Goal: Task Accomplishment & Management: Complete application form

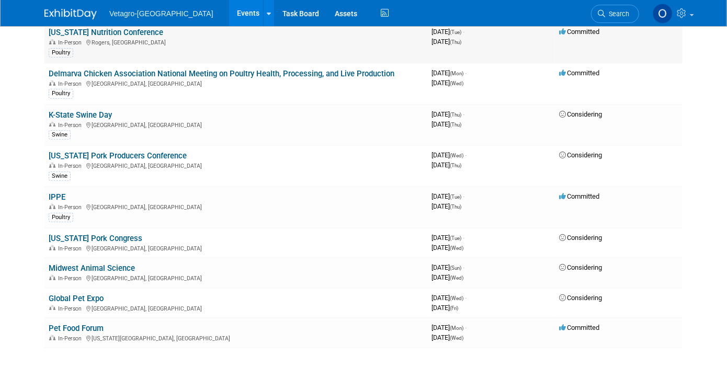
scroll to position [157, 0]
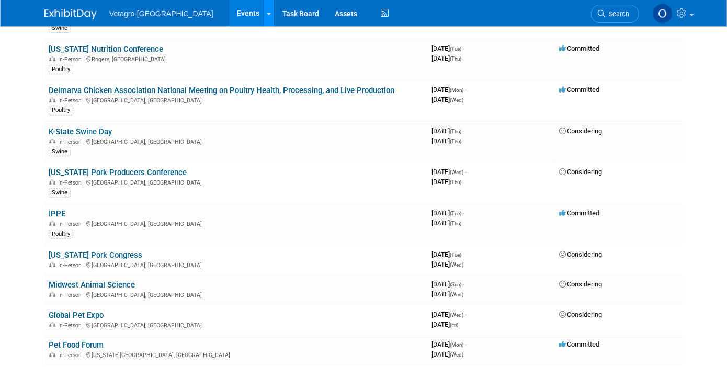
click at [263, 12] on link at bounding box center [268, 13] width 11 height 26
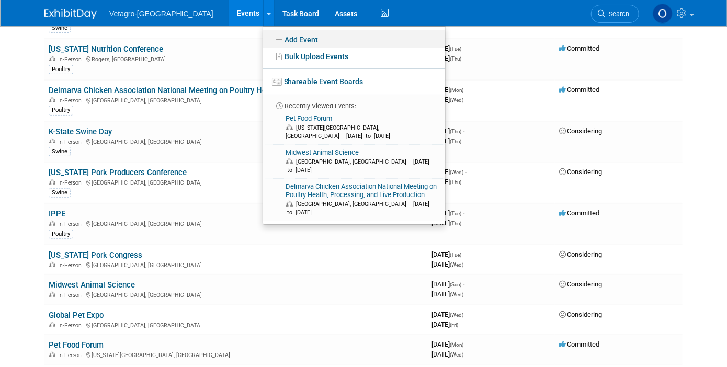
click at [263, 41] on link "Add Event" at bounding box center [354, 39] width 182 height 18
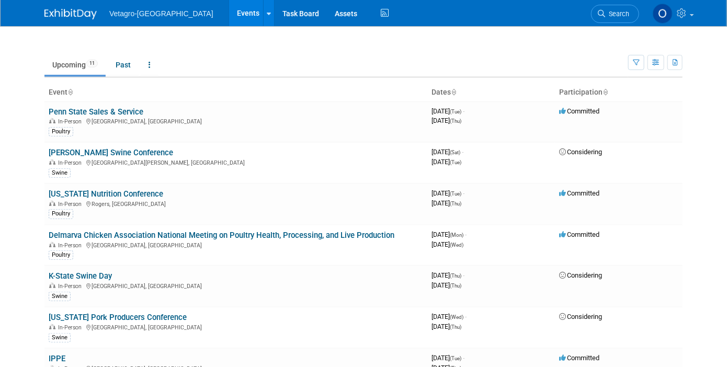
scroll to position [0, 0]
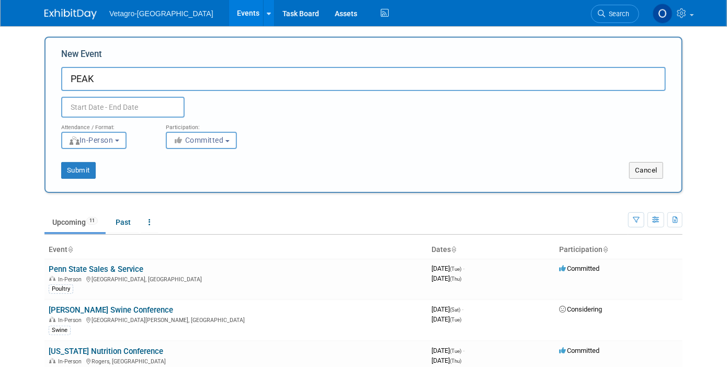
type input "PEAK"
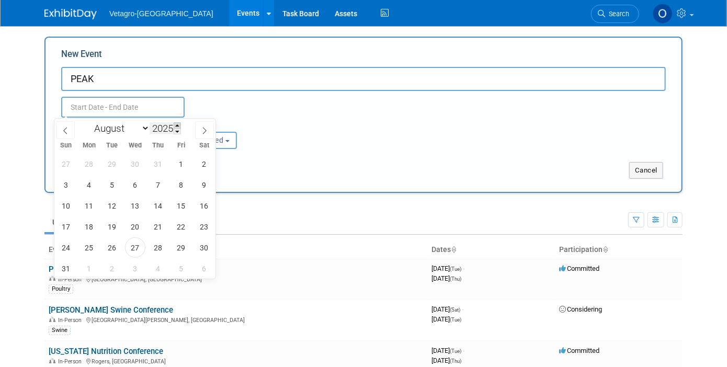
click at [178, 125] on span at bounding box center [177, 125] width 7 height 6
type input "2026"
click at [67, 130] on icon at bounding box center [65, 130] width 7 height 7
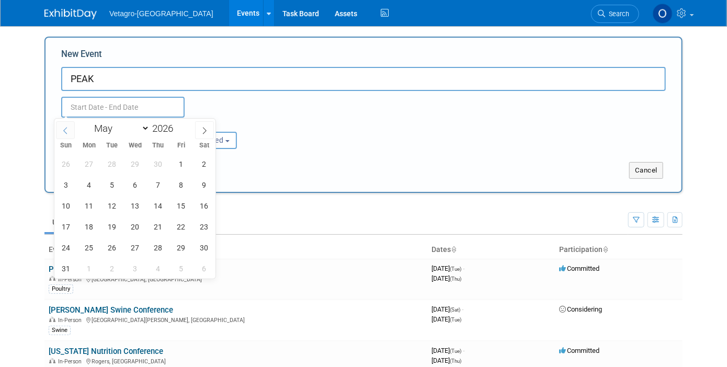
click at [67, 130] on icon at bounding box center [65, 130] width 7 height 7
select select "3"
click at [134, 185] on span "8" at bounding box center [135, 185] width 20 height 20
click at [181, 187] on span "10" at bounding box center [181, 185] width 20 height 20
type input "[DATE] to [DATE]"
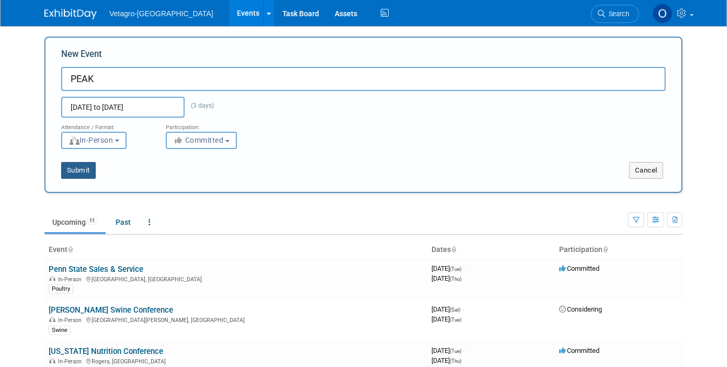
click at [80, 169] on button "Submit" at bounding box center [78, 170] width 35 height 17
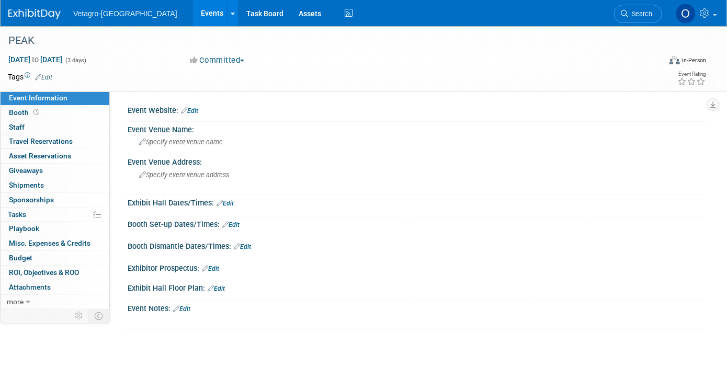
click at [194, 111] on link "Edit" at bounding box center [189, 110] width 17 height 7
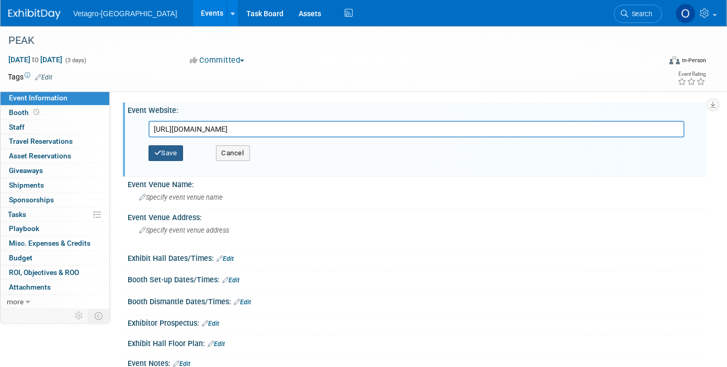
type input "[URL][DOMAIN_NAME]"
click at [174, 154] on button "Save" at bounding box center [166, 153] width 35 height 16
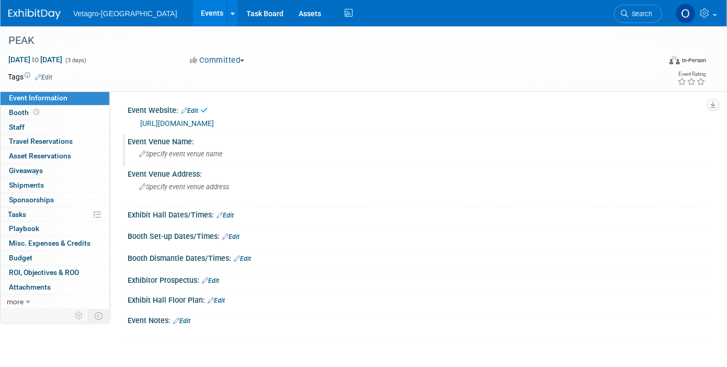
click at [173, 150] on span "Specify event venue name" at bounding box center [181, 154] width 84 height 8
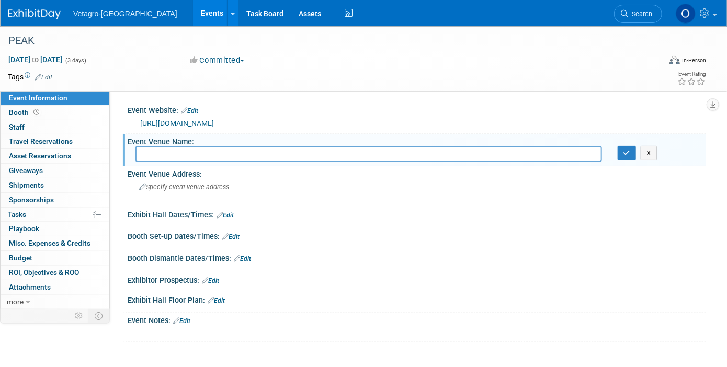
paste input "[GEOGRAPHIC_DATA], [GEOGRAPHIC_DATA], [GEOGRAPHIC_DATA]"
type input "[GEOGRAPHIC_DATA], [GEOGRAPHIC_DATA], [GEOGRAPHIC_DATA]"
click at [630, 156] on button "button" at bounding box center [627, 153] width 19 height 15
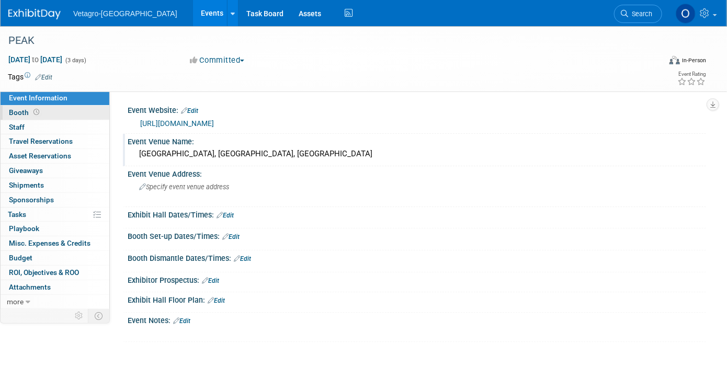
click at [21, 112] on span "Booth" at bounding box center [25, 112] width 32 height 8
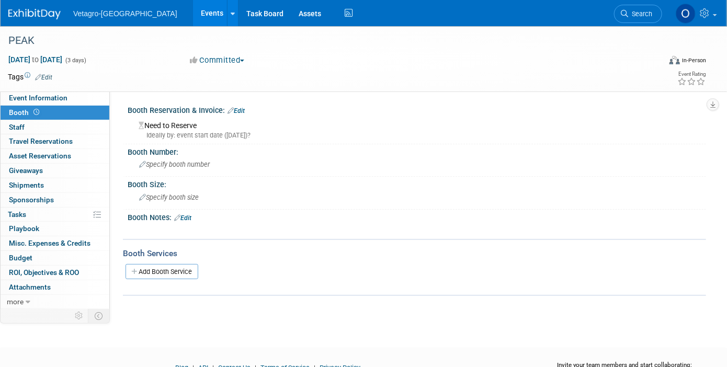
click at [180, 134] on div "Ideally by: event start date ([DATE])?" at bounding box center [419, 135] width 560 height 9
click at [156, 123] on div "Need to Reserve Ideally by: event start date ([DATE])?" at bounding box center [416, 129] width 563 height 22
click at [23, 214] on span "Tasks 0%" at bounding box center [17, 214] width 18 height 8
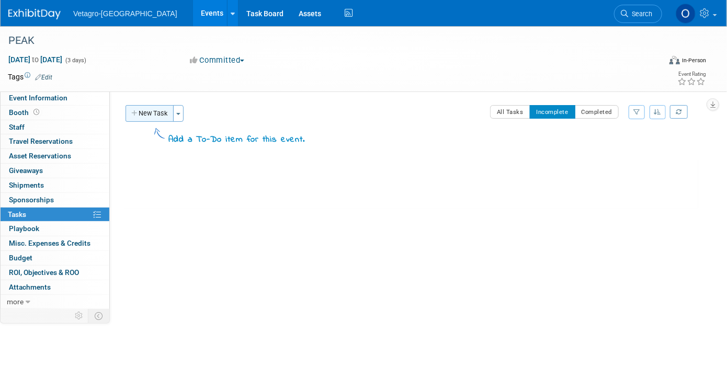
click at [154, 111] on button "New Task" at bounding box center [150, 113] width 48 height 17
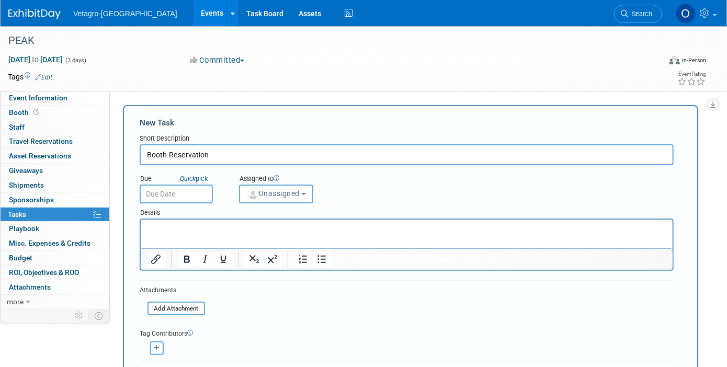
type input "Booth Reservation"
click at [162, 195] on input "text" at bounding box center [176, 194] width 73 height 19
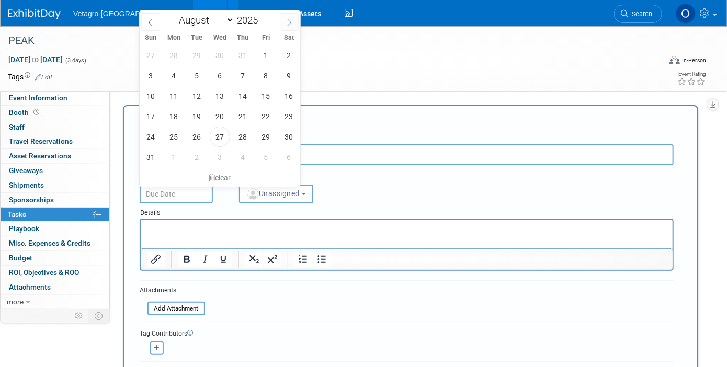
click at [287, 21] on icon at bounding box center [289, 22] width 7 height 7
select select "8"
click at [244, 94] on span "18" at bounding box center [243, 96] width 20 height 20
type input "[DATE]"
click at [184, 227] on p "Rich Text Area. Press ALT-0 for help." at bounding box center [406, 228] width 520 height 10
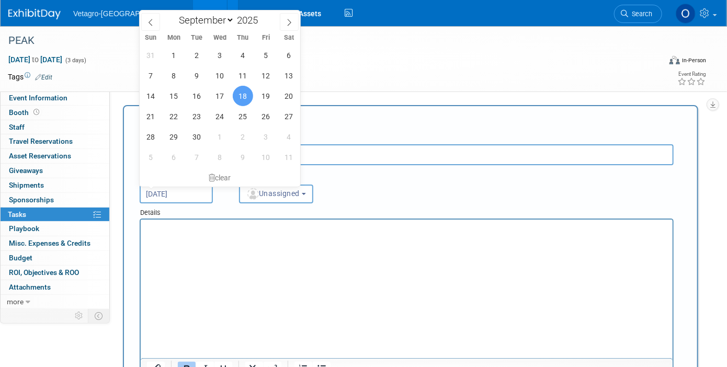
scroll to position [12, 0]
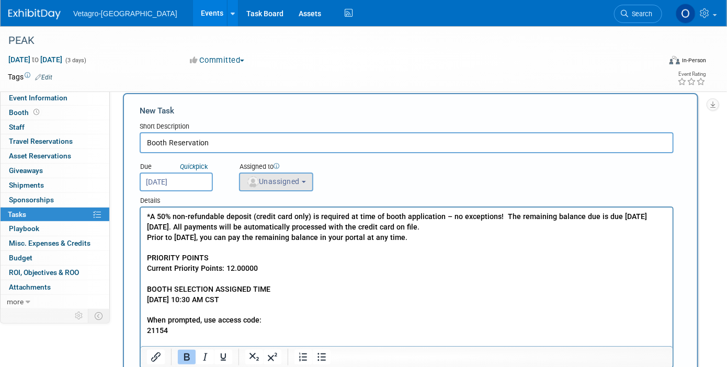
click at [311, 178] on button "Unassigned" at bounding box center [276, 182] width 74 height 19
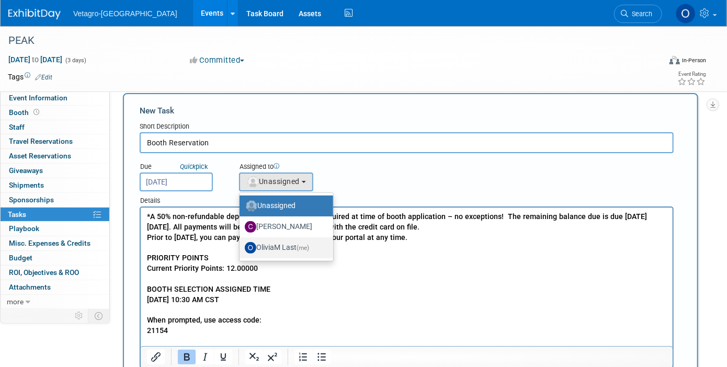
click at [300, 245] on label "OliviaM Last (me)" at bounding box center [284, 248] width 78 height 17
click at [241, 245] on input "OliviaM Last (me)" at bounding box center [237, 246] width 7 height 7
select select "57969aa2-43a1-4f7c-b320-705cf3371724"
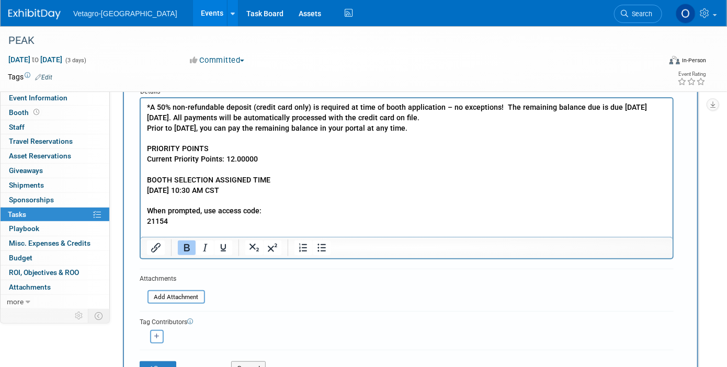
scroll to position [169, 0]
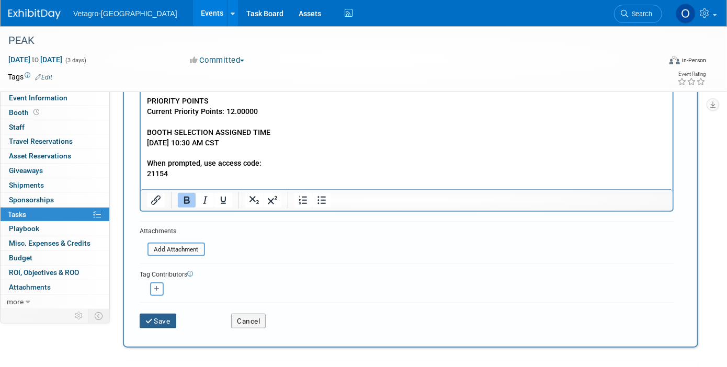
click at [174, 319] on button "Save" at bounding box center [158, 321] width 37 height 15
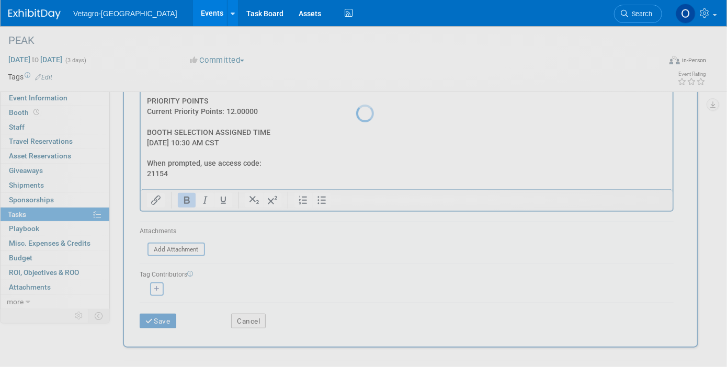
scroll to position [0, 0]
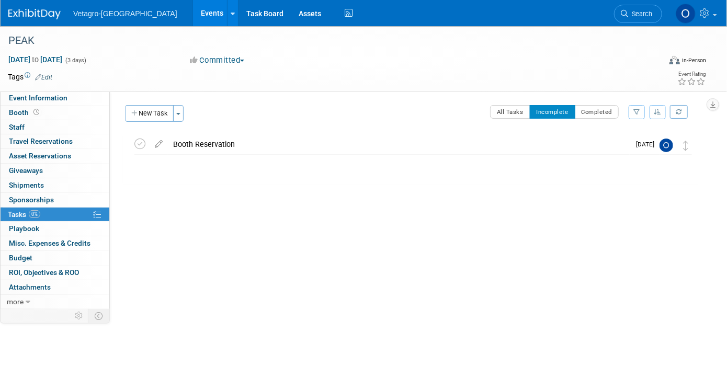
click at [193, 15] on link "Events" at bounding box center [212, 13] width 38 height 26
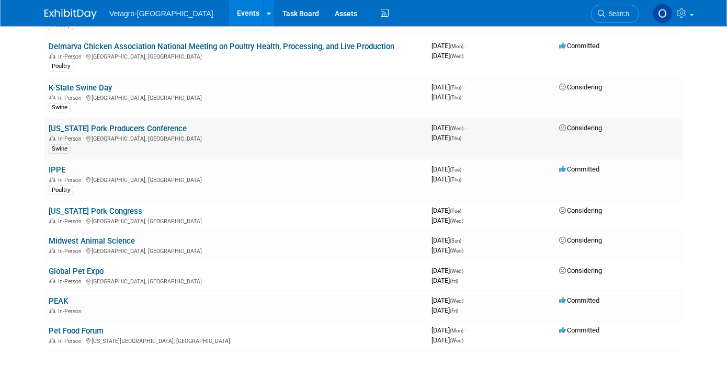
scroll to position [199, 0]
